Goal: Task Accomplishment & Management: Complete application form

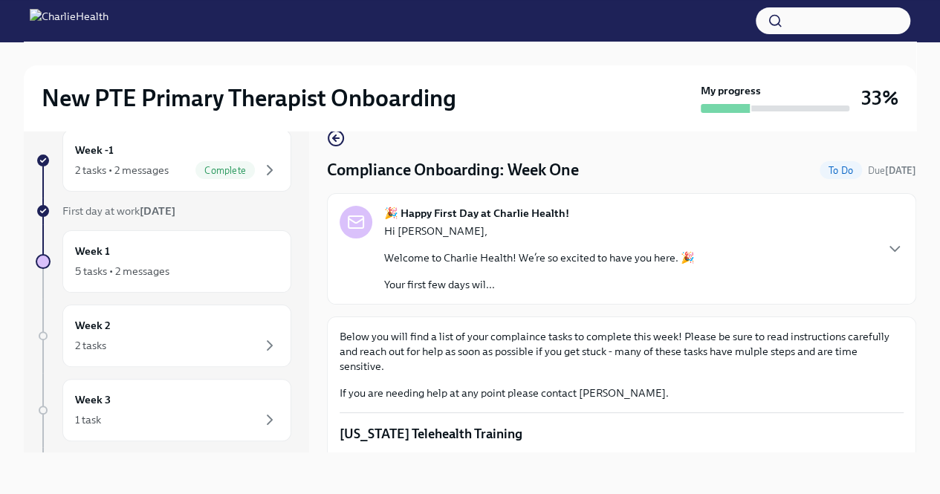
scroll to position [884, 0]
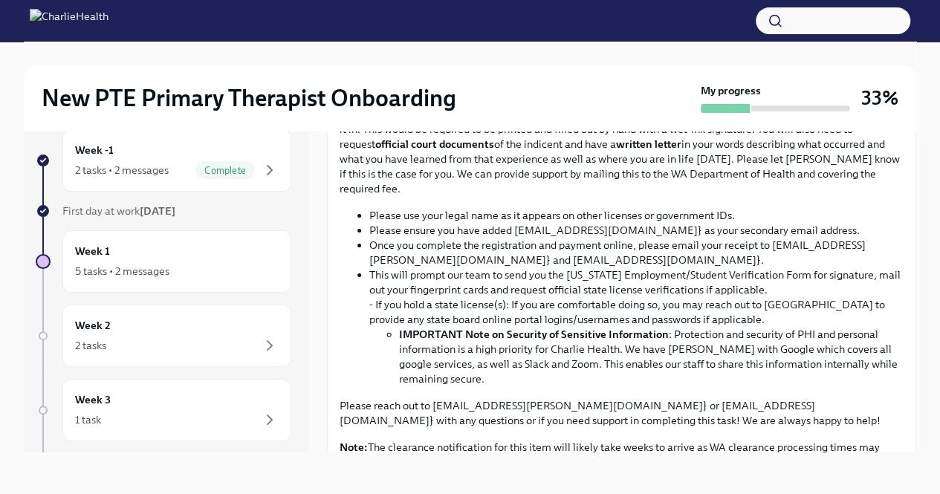
click at [0, 0] on input "Upload CPR/First Aid Training Certificate" at bounding box center [0, 0] width 0 height 0
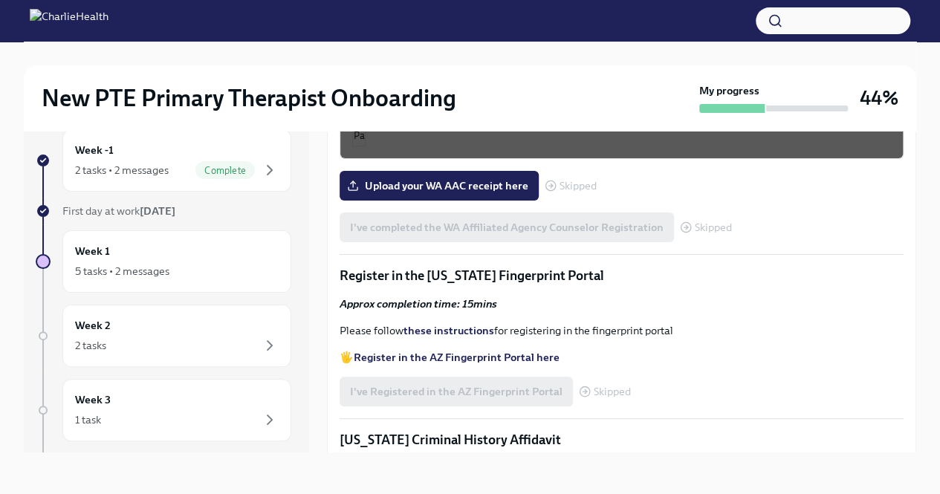
scroll to position [1468, 0]
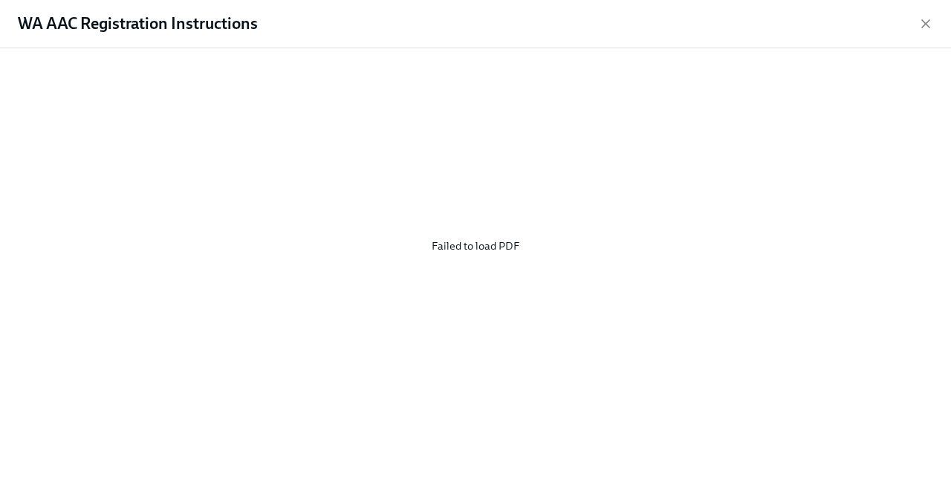
click at [487, 245] on div "Failed to load PDF" at bounding box center [475, 245] width 903 height 371
click at [925, 21] on icon "button" at bounding box center [925, 23] width 15 height 15
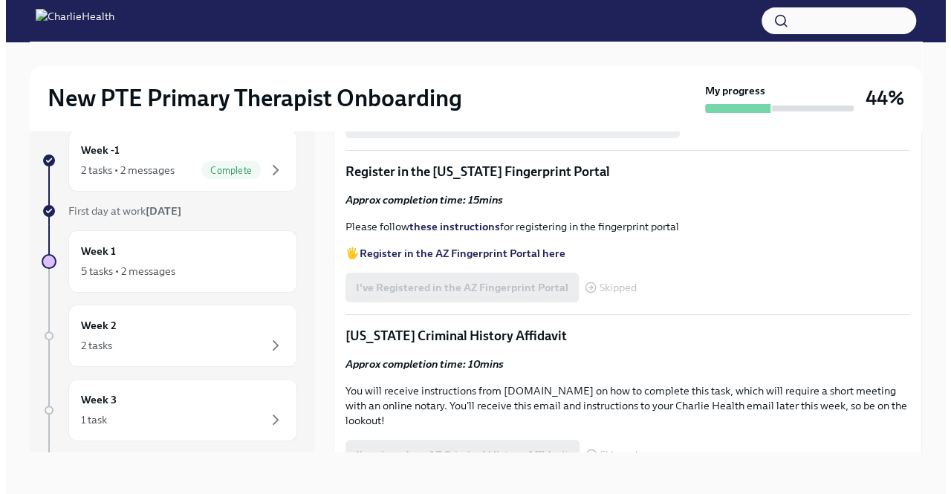
scroll to position [1691, 0]
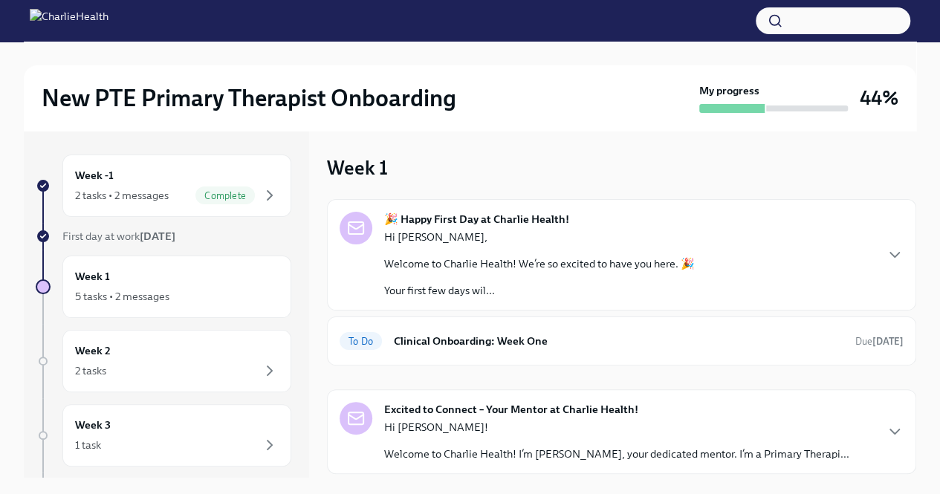
scroll to position [40, 0]
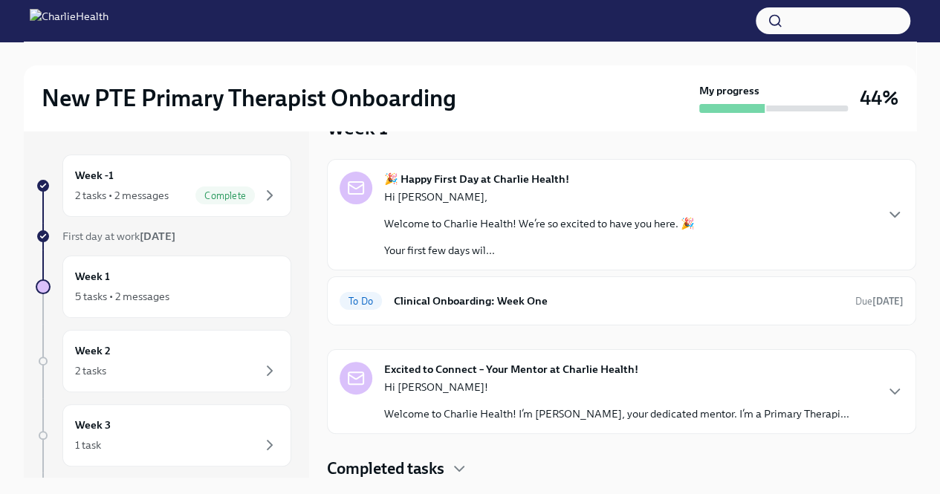
click at [885, 390] on icon "button" at bounding box center [894, 392] width 18 height 18
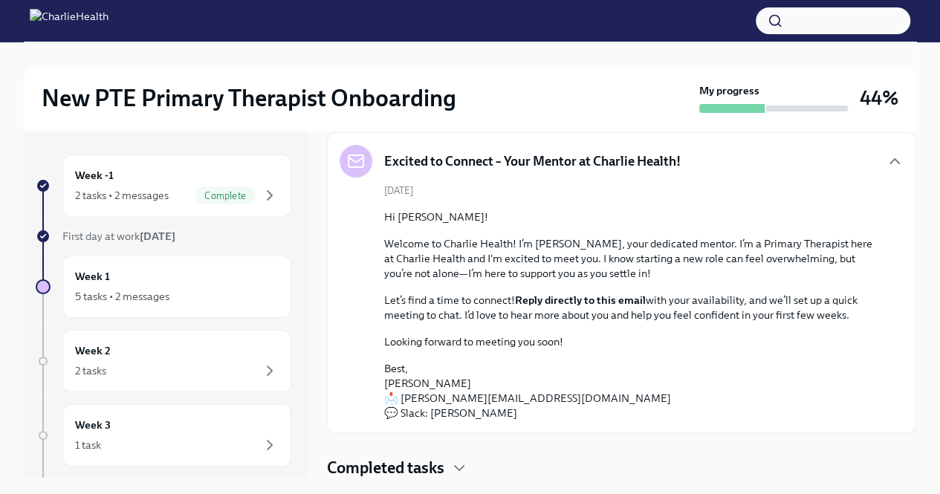
scroll to position [0, 0]
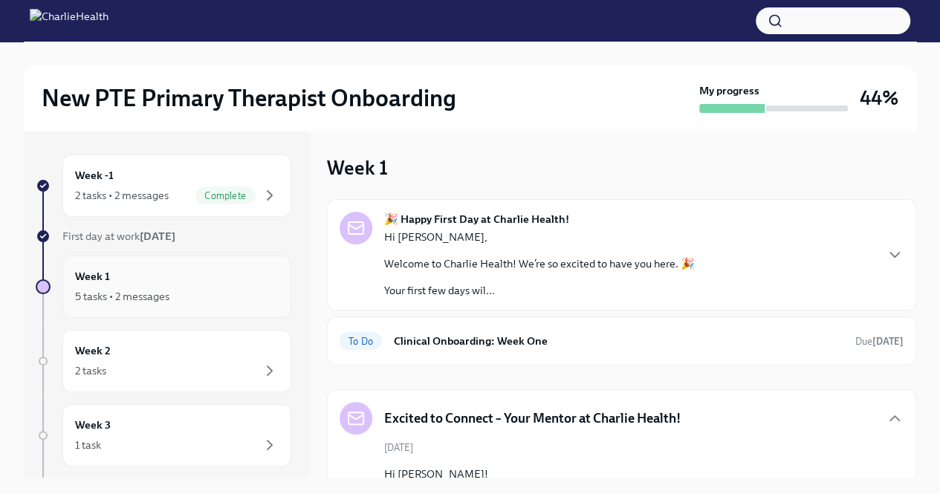
click at [172, 302] on div "5 tasks • 2 messages" at bounding box center [177, 296] width 204 height 18
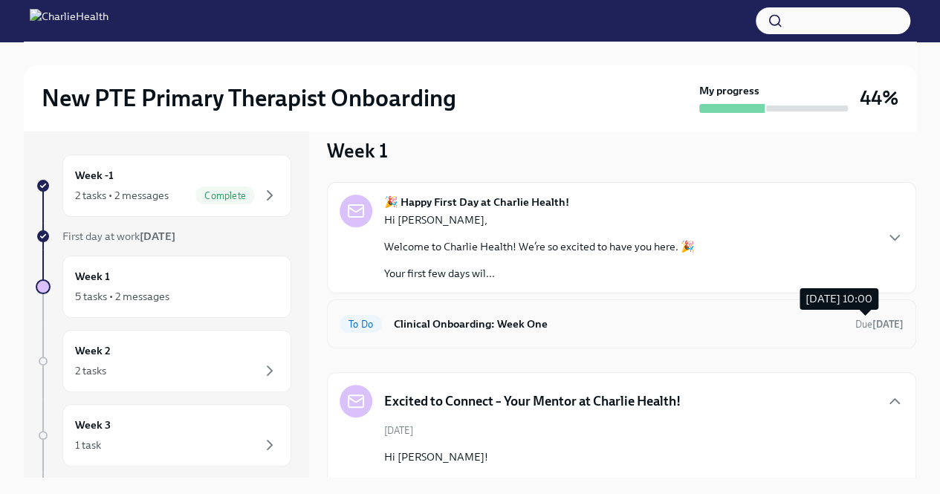
click at [872, 320] on strong "[DATE]" at bounding box center [887, 324] width 31 height 11
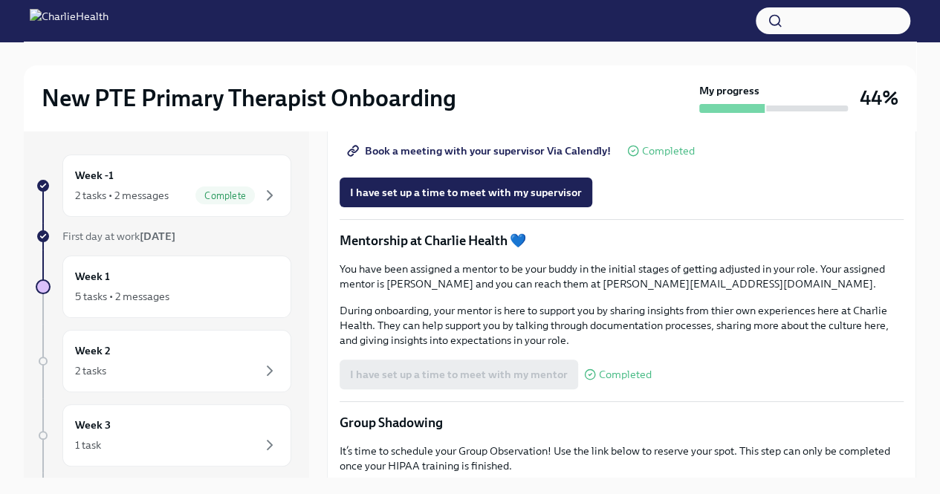
scroll to position [1171, 0]
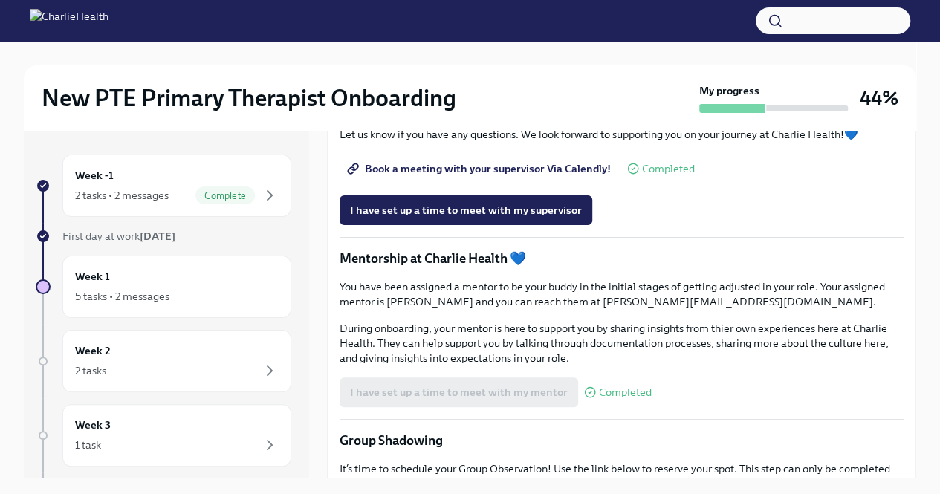
click at [565, 176] on span "Book a meeting with your supervisor Via Calendly!" at bounding box center [480, 168] width 261 height 15
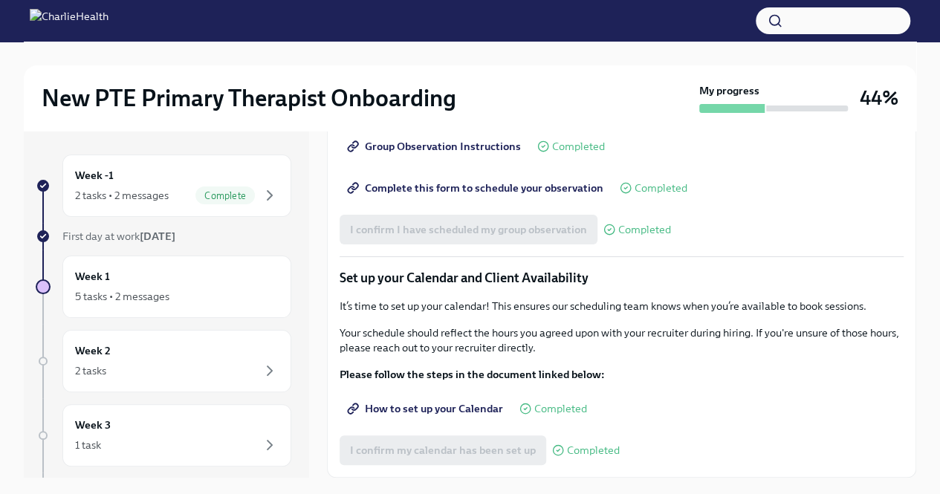
scroll to position [2005, 0]
click at [191, 278] on div "Week 1 5 tasks • 2 messages" at bounding box center [177, 286] width 204 height 37
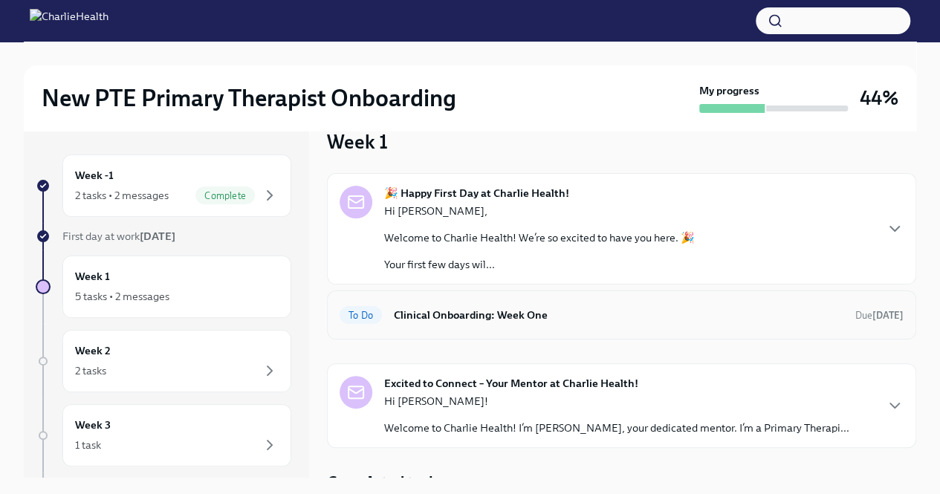
scroll to position [40, 0]
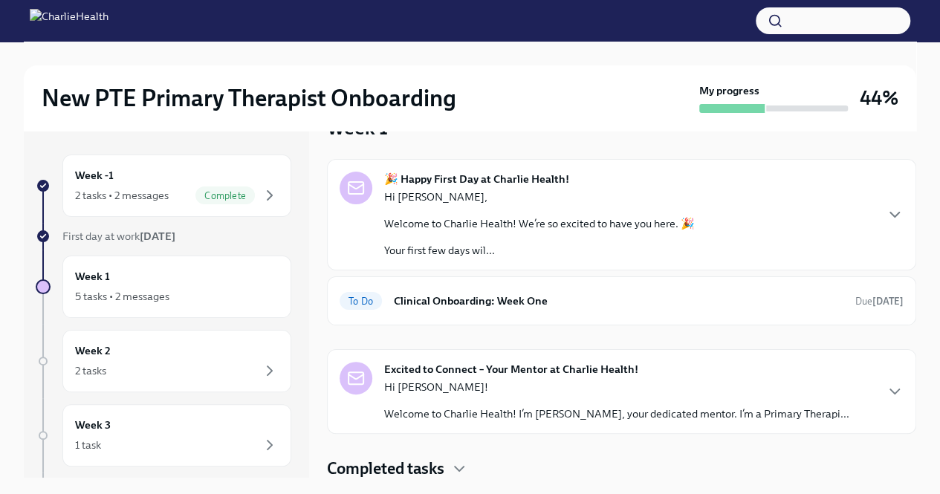
click at [579, 374] on strong "Excited to Connect – Your Mentor at Charlie Health!" at bounding box center [511, 369] width 254 height 15
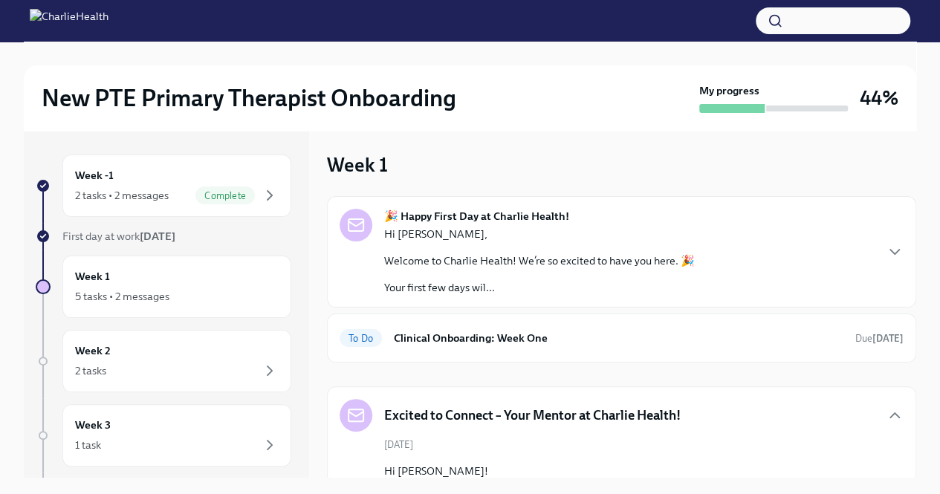
scroll to position [0, 0]
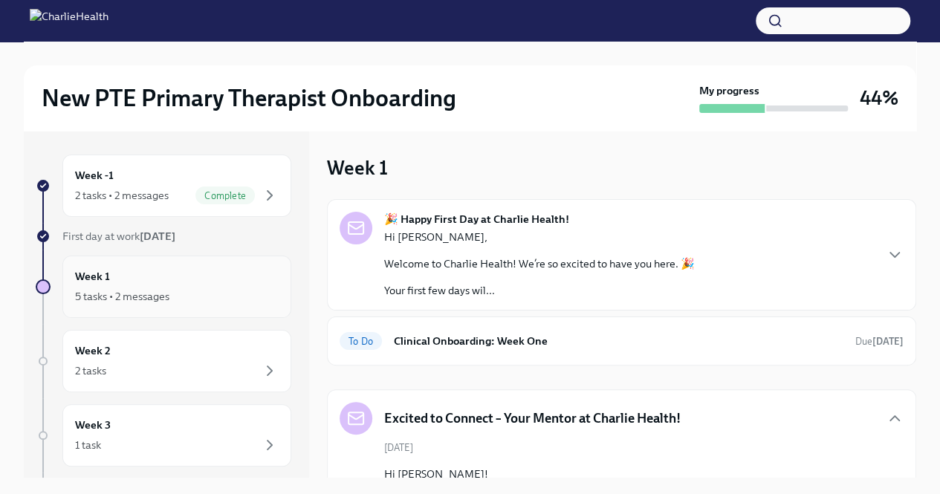
click at [205, 289] on div "5 tasks • 2 messages" at bounding box center [177, 296] width 204 height 18
click at [848, 348] on div "To Do Clinical Onboarding: Week One Due [DATE]" at bounding box center [621, 341] width 564 height 24
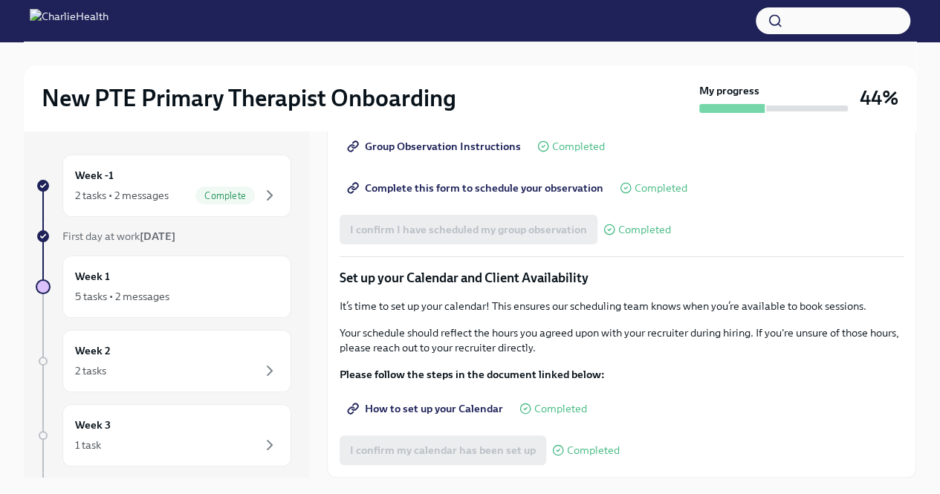
scroll to position [25, 0]
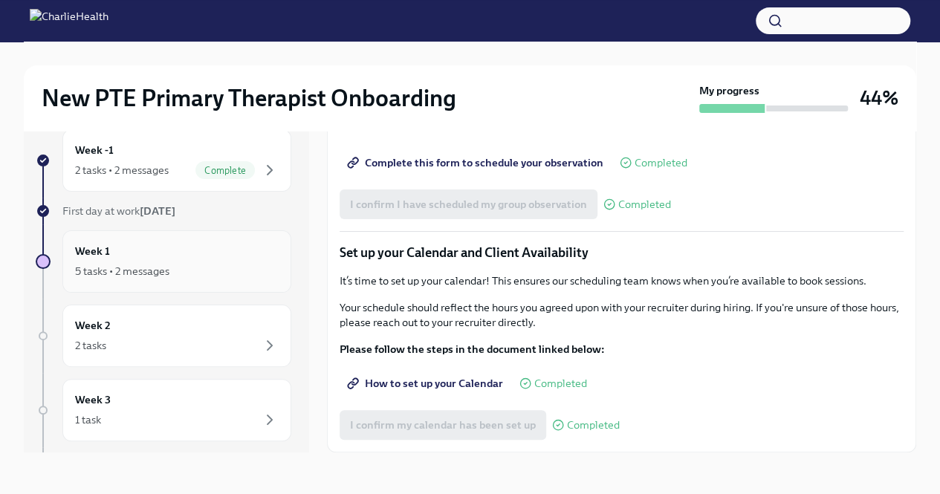
click at [88, 257] on h6 "Week 1" at bounding box center [92, 251] width 35 height 16
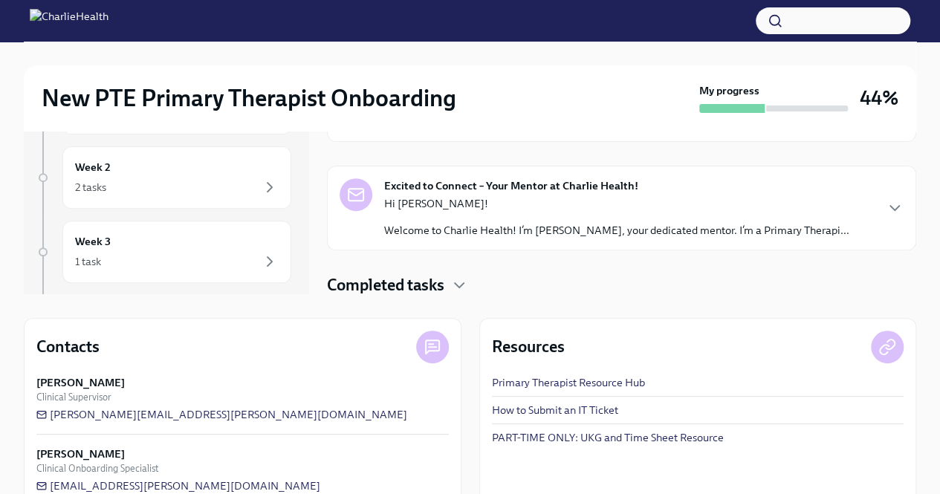
scroll to position [212, 0]
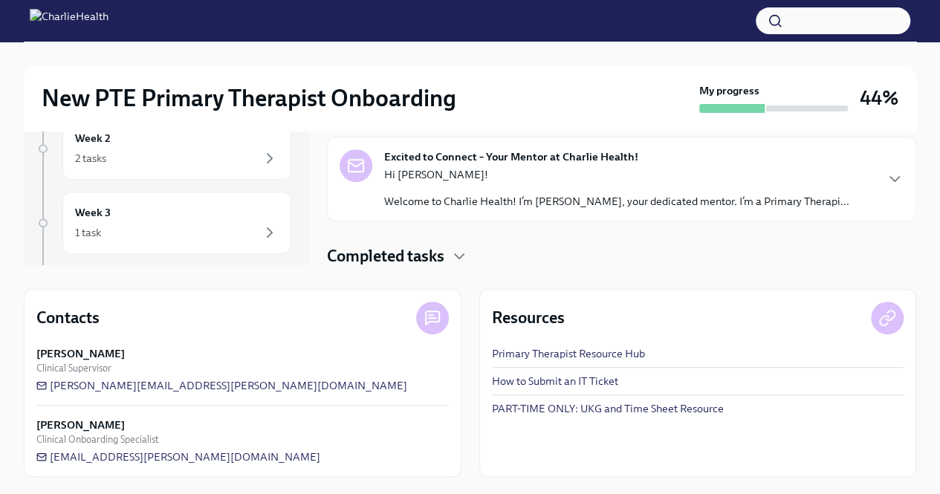
click at [432, 256] on h4 "Completed tasks" at bounding box center [385, 256] width 117 height 22
click at [465, 249] on icon "button" at bounding box center [459, 256] width 18 height 18
click at [459, 252] on icon "button" at bounding box center [459, 256] width 18 height 18
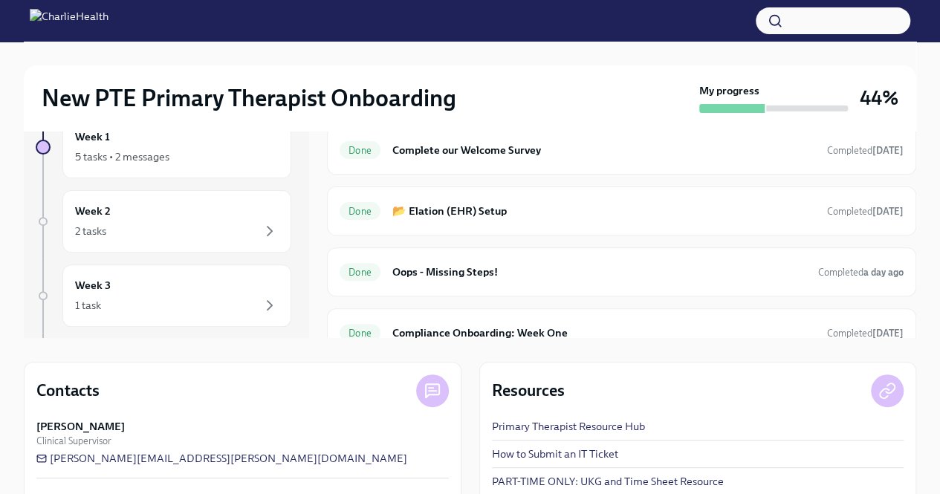
scroll to position [282, 0]
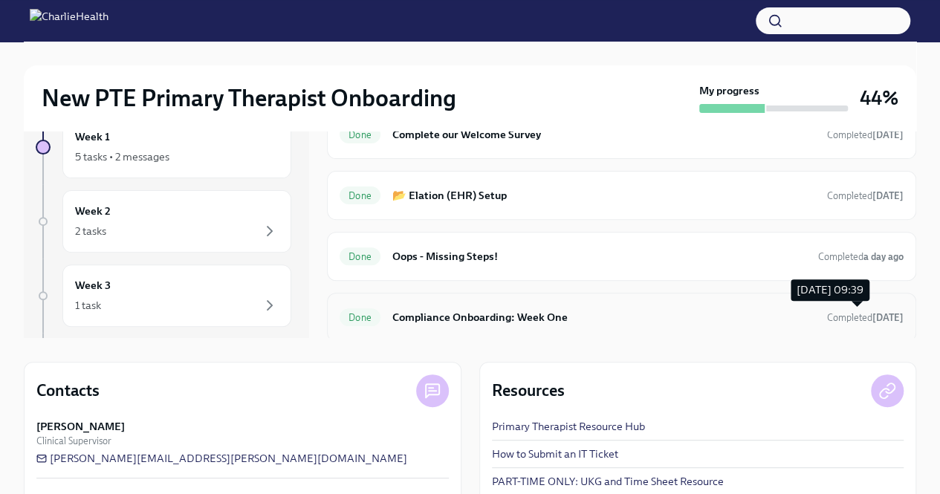
click at [838, 312] on span "Completed [DATE]" at bounding box center [865, 317] width 77 height 11
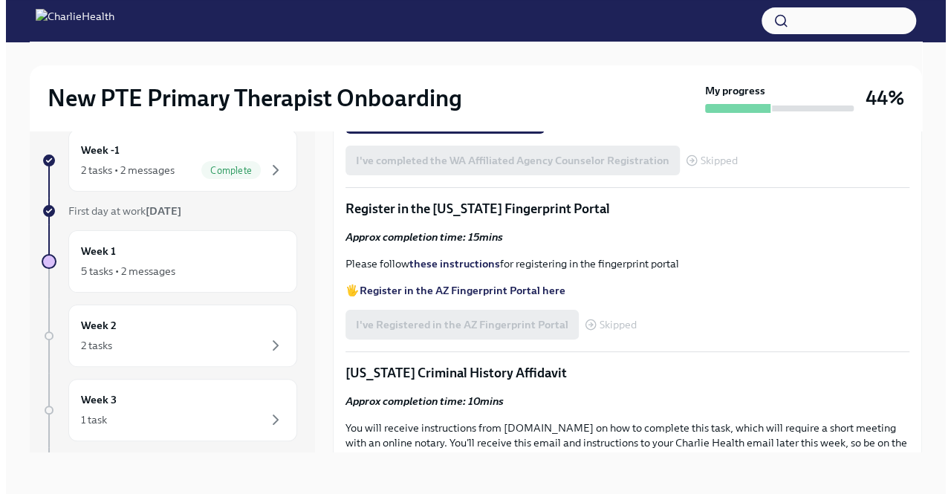
scroll to position [1457, 0]
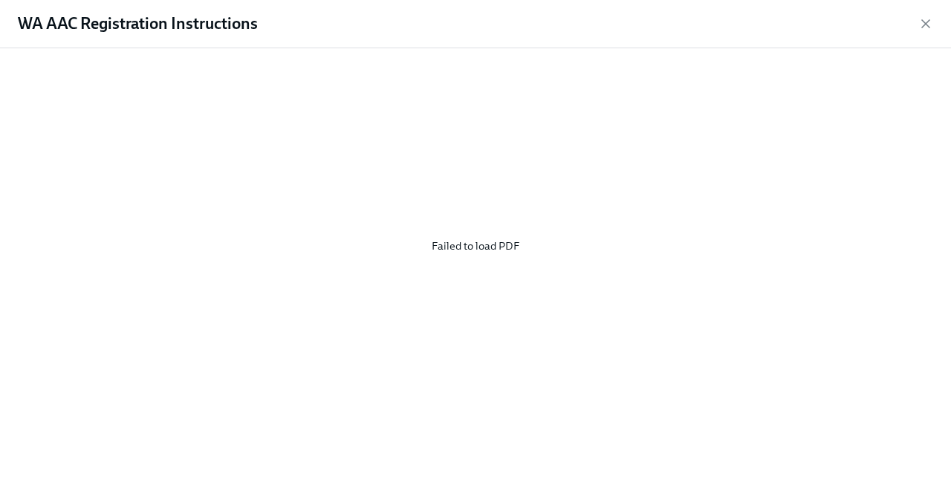
click at [492, 251] on div "Failed to load PDF" at bounding box center [475, 245] width 903 height 371
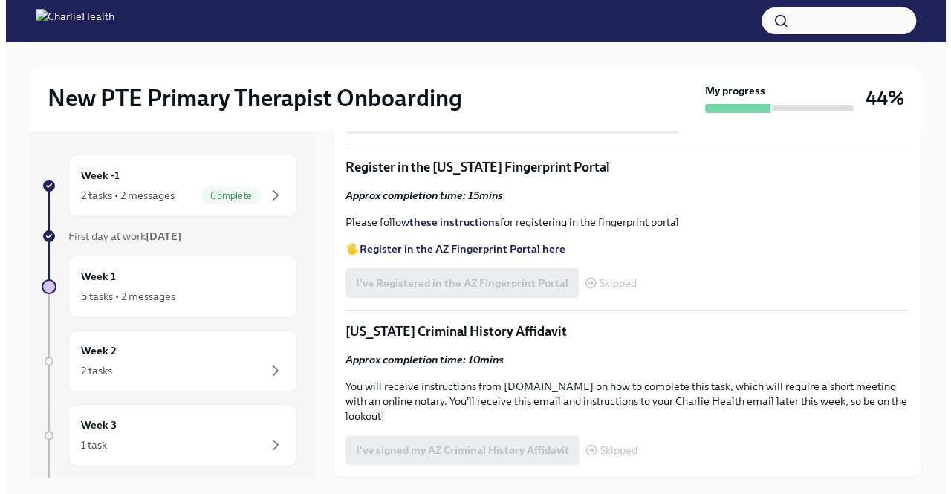
scroll to position [1634, 0]
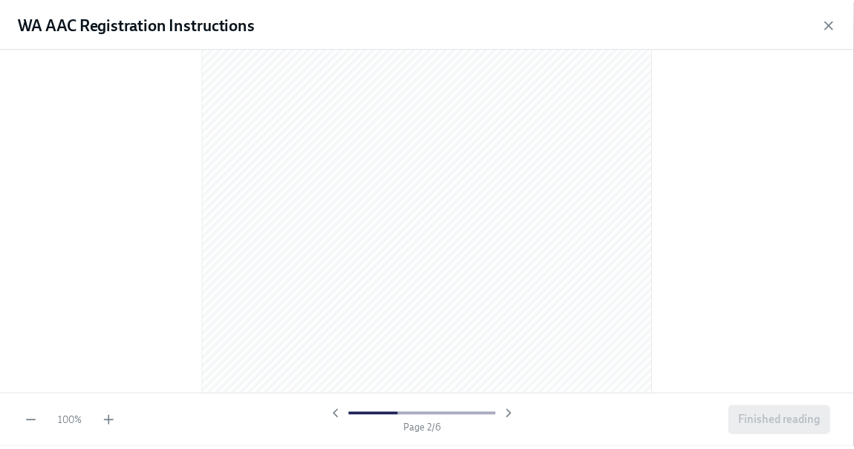
scroll to position [0, 0]
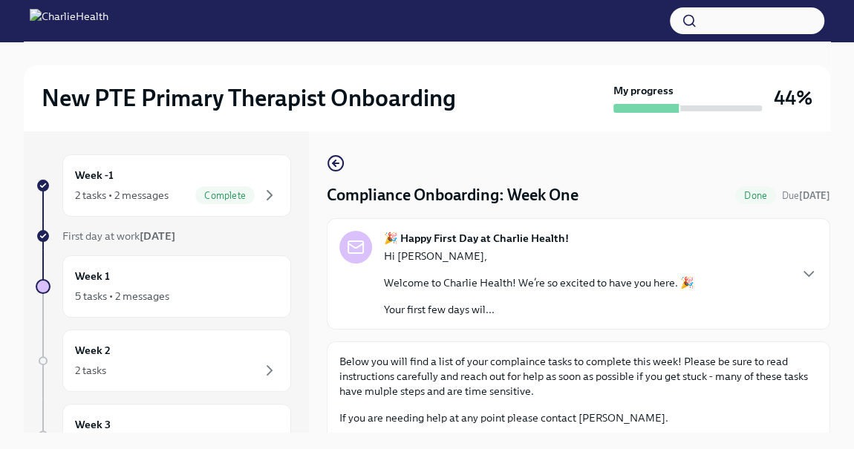
drag, startPoint x: 923, startPoint y: 0, endPoint x: 559, endPoint y: 152, distance: 394.5
click at [559, 153] on div "Compliance Onboarding: Week One Done Due in 3 days 🎉 Happy First Day at Charlie…" at bounding box center [579, 282] width 504 height 302
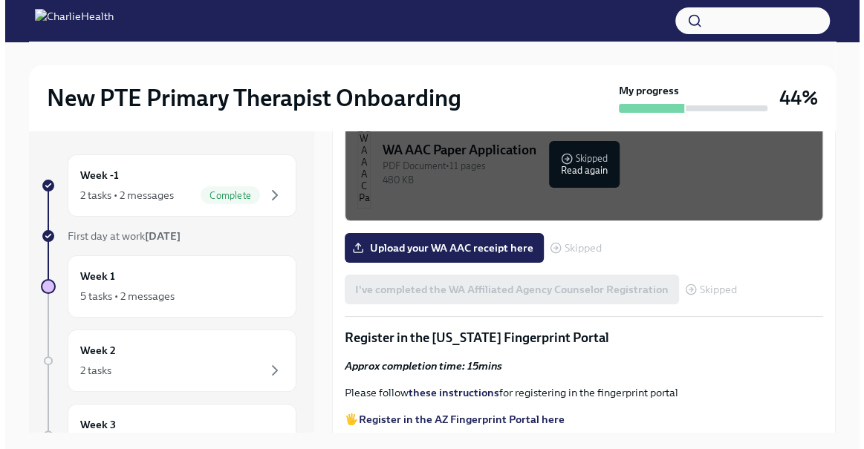
scroll to position [1688, 0]
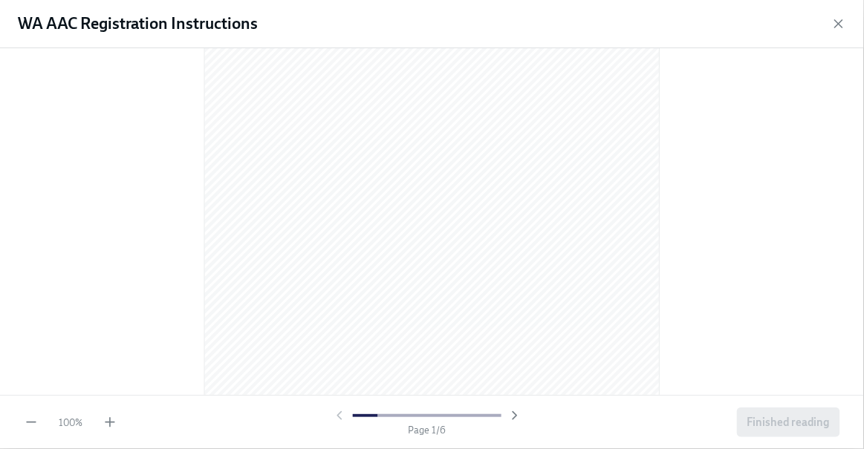
scroll to position [67, 0]
click at [515, 418] on icon "button" at bounding box center [515, 415] width 4 height 7
click at [518, 416] on icon "button" at bounding box center [514, 416] width 15 height 15
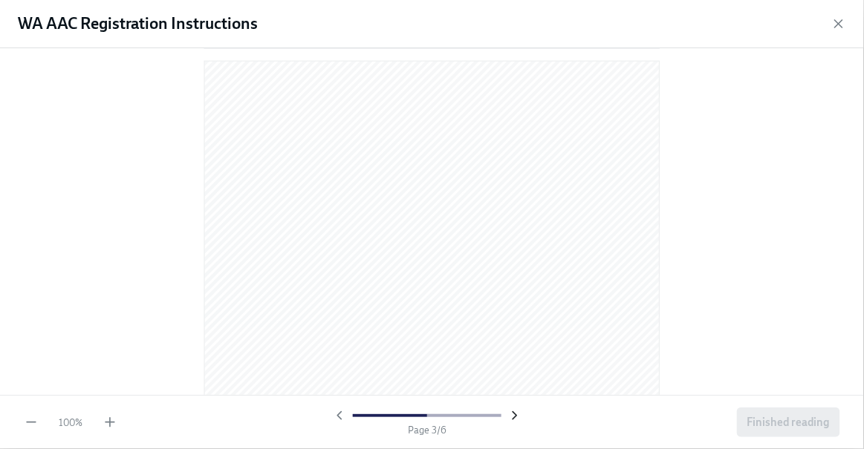
click at [515, 417] on icon "button" at bounding box center [515, 415] width 4 height 7
click at [333, 416] on icon "button" at bounding box center [339, 416] width 15 height 15
click at [521, 415] on icon "button" at bounding box center [514, 416] width 15 height 15
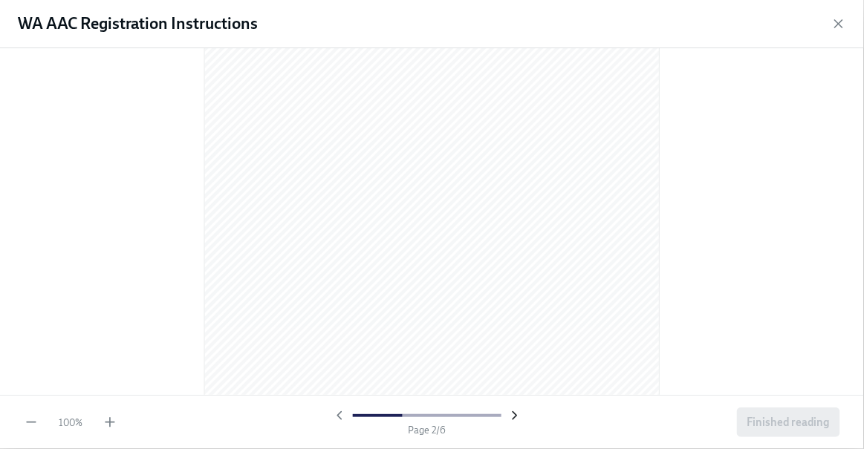
scroll to position [613, 0]
click at [517, 415] on icon "button" at bounding box center [515, 415] width 4 height 7
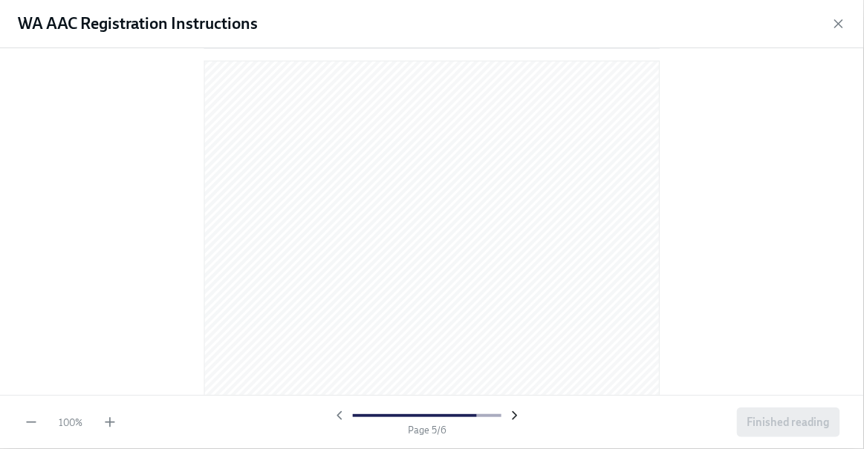
click at [517, 415] on icon "button" at bounding box center [515, 415] width 4 height 7
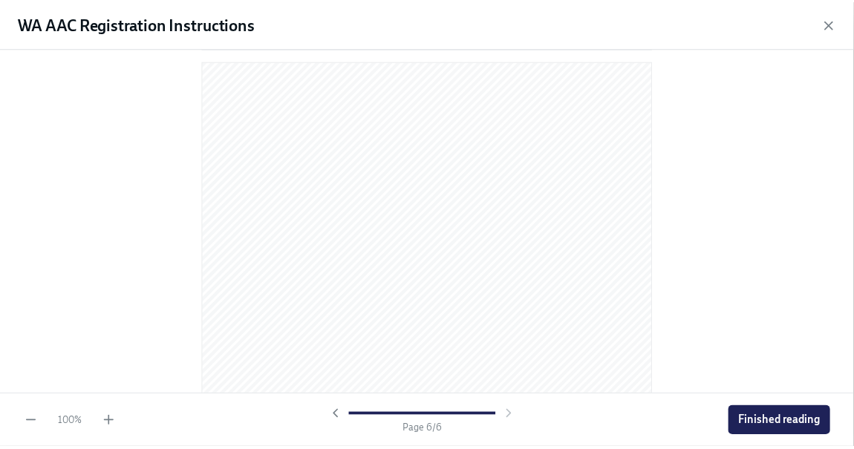
scroll to position [2417, 0]
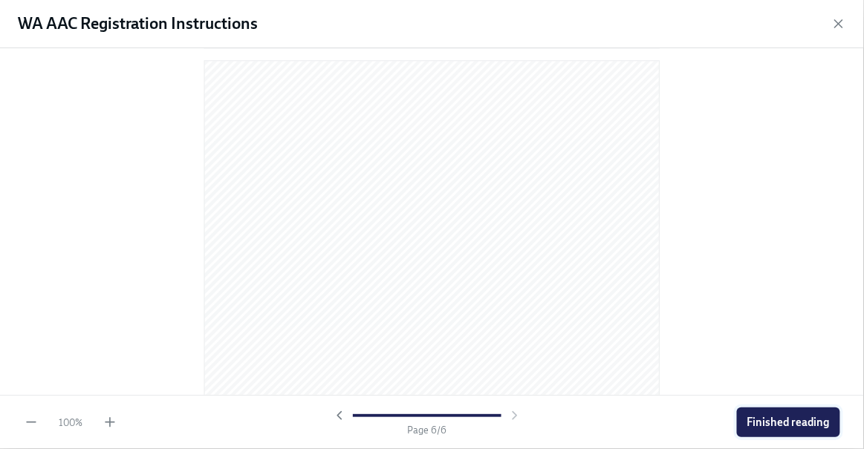
click at [780, 426] on span "Finished reading" at bounding box center [788, 422] width 82 height 15
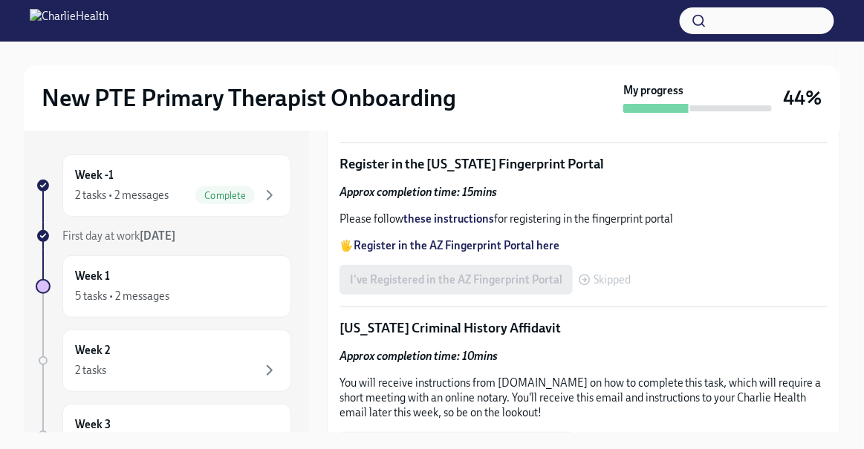
scroll to position [1671, 0]
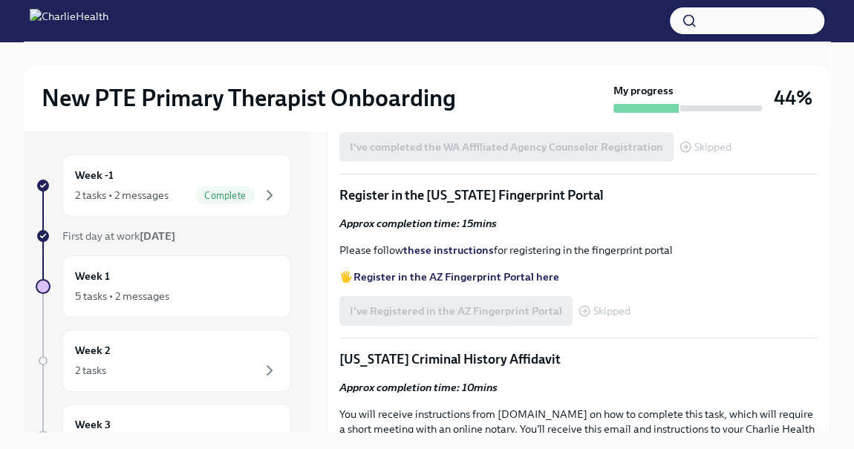
click at [498, 30] on div "PDF Document • 11 pages" at bounding box center [591, 23] width 428 height 14
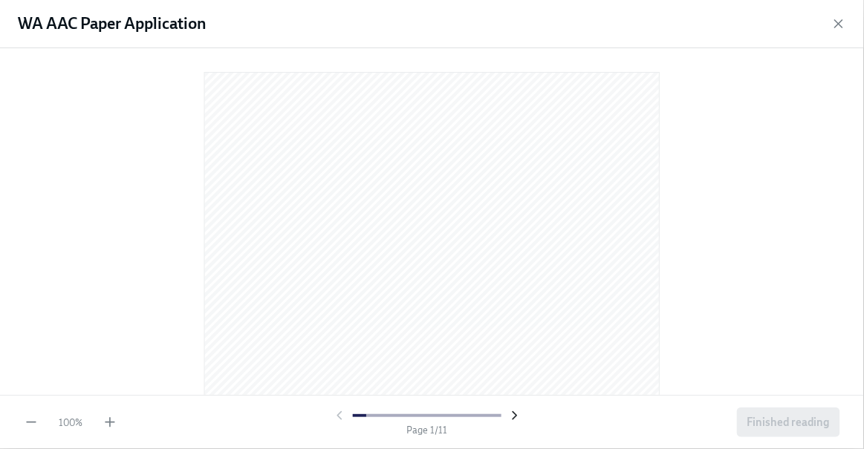
click at [515, 412] on icon "button" at bounding box center [514, 416] width 15 height 15
click at [514, 418] on icon "button" at bounding box center [515, 415] width 4 height 7
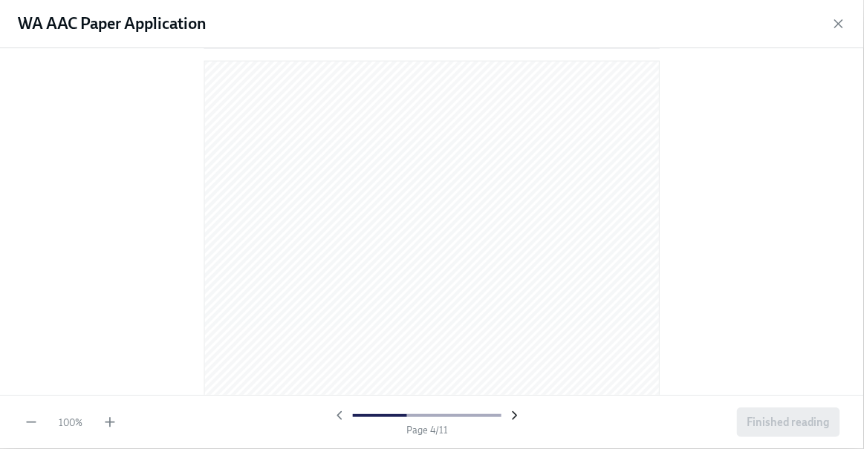
scroll to position [1214, 0]
click at [514, 418] on icon "button" at bounding box center [515, 415] width 4 height 7
click at [513, 414] on icon "button" at bounding box center [514, 416] width 15 height 15
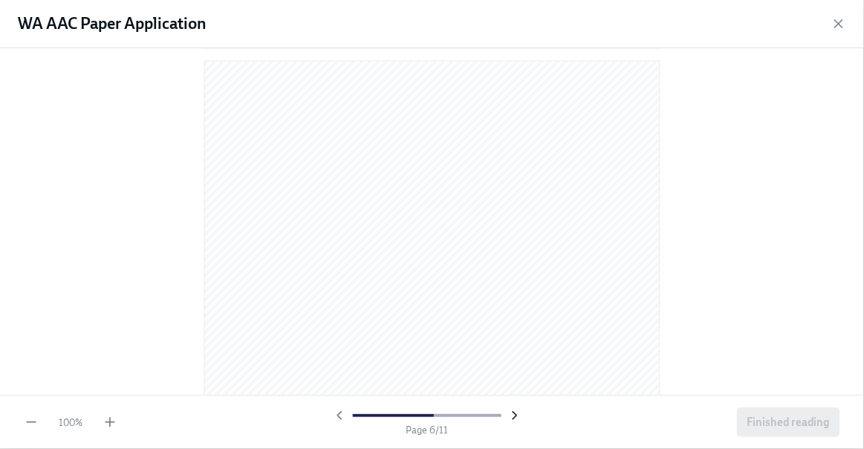
scroll to position [3019, 0]
click at [837, 20] on icon "button" at bounding box center [838, 23] width 15 height 15
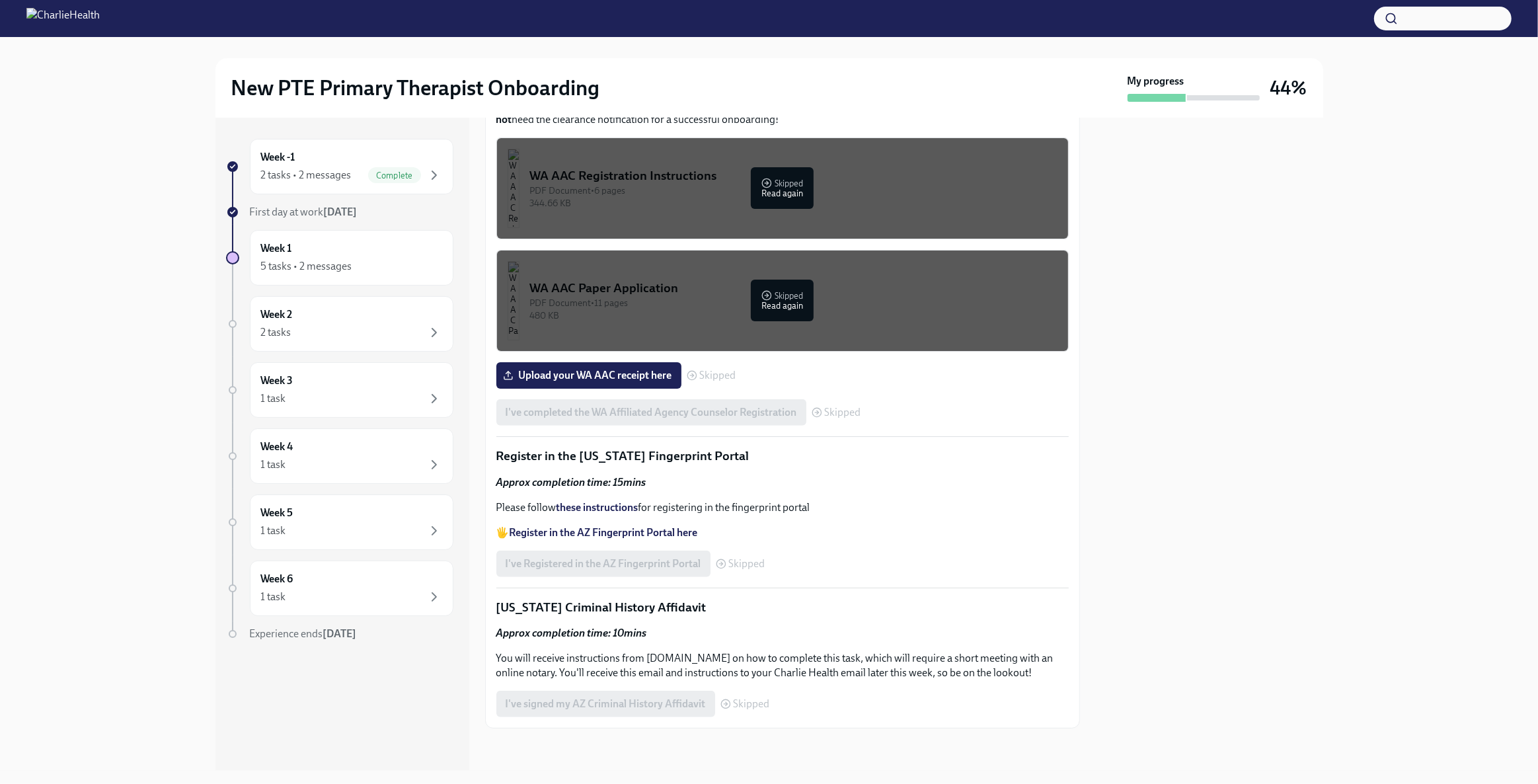
scroll to position [1201, 0]
click at [675, 184] on div "WA AAC Registration Instructions" at bounding box center [794, 175] width 528 height 17
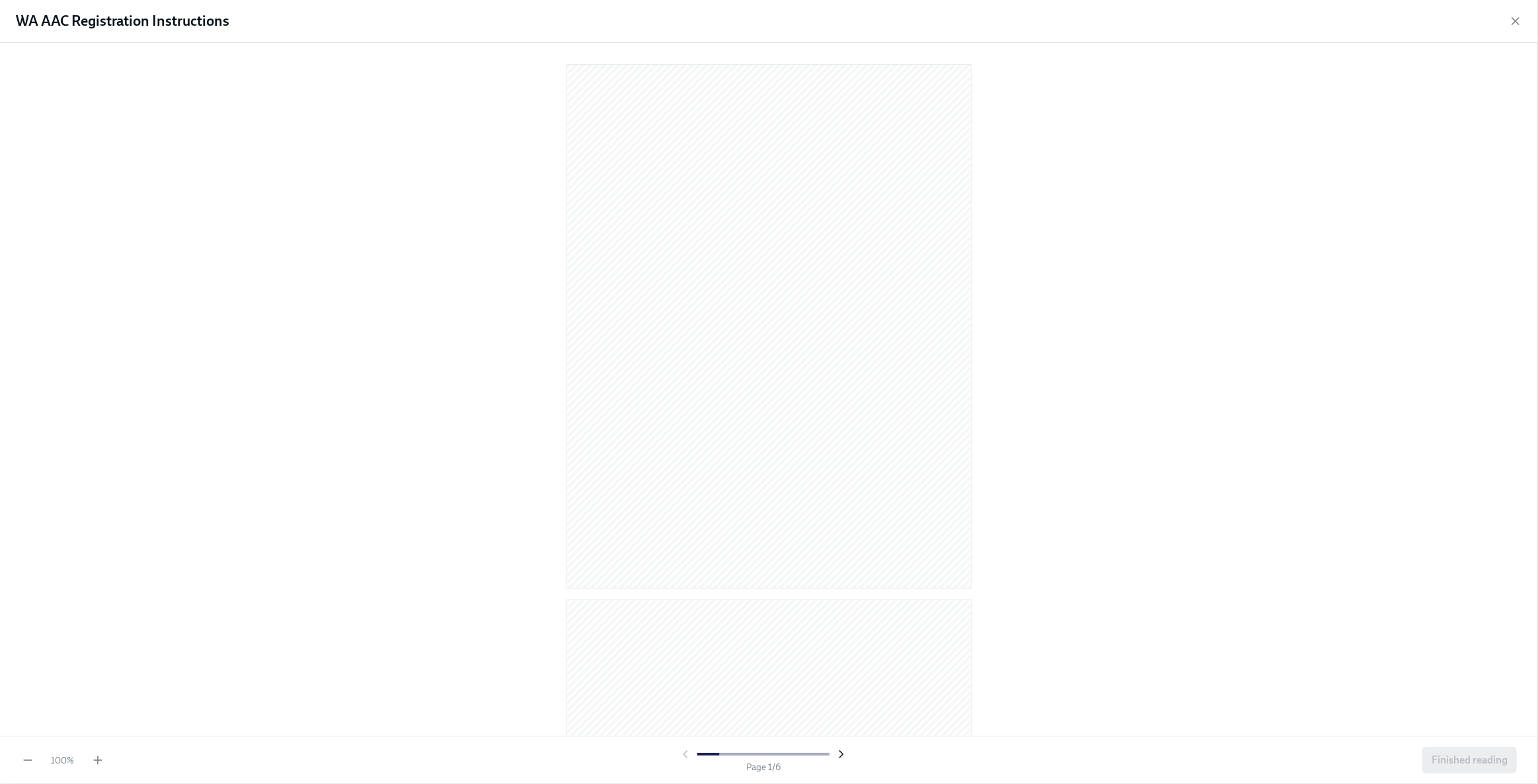
click at [842, 439] on icon "button" at bounding box center [841, 754] width 13 height 13
